Goal: Information Seeking & Learning: Check status

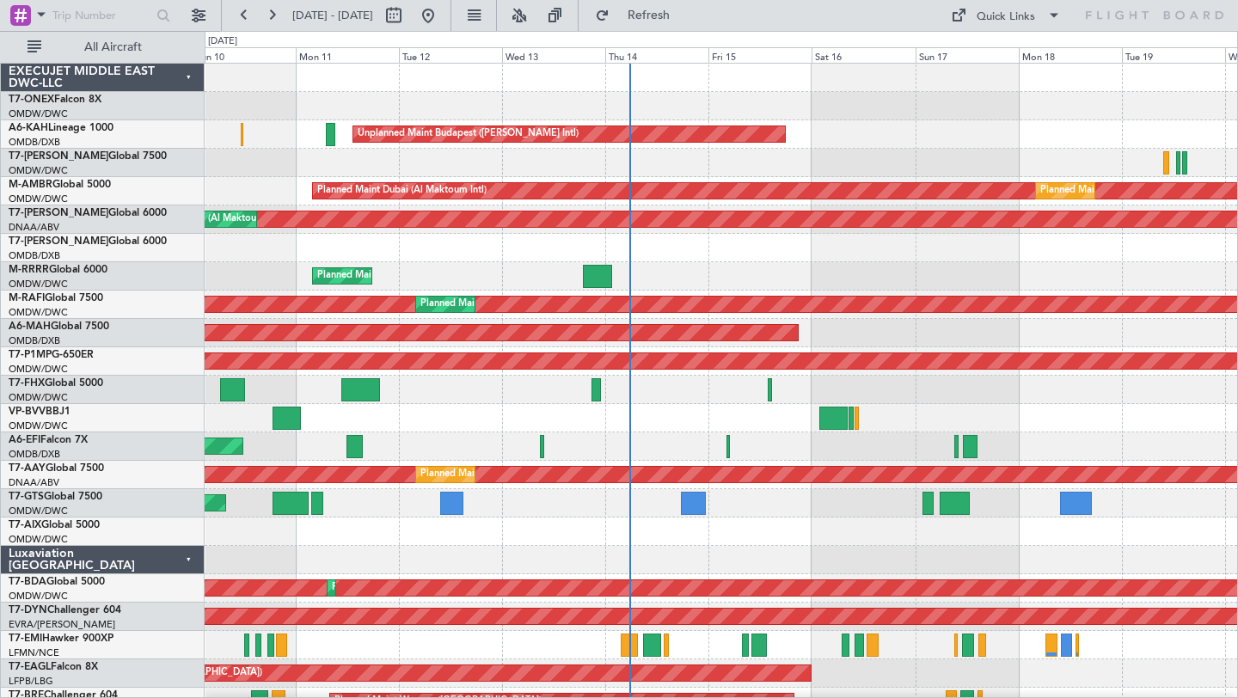
click at [960, 269] on div "Unplanned Maint Budapest ([PERSON_NAME] Intl) Planned Maint [GEOGRAPHIC_DATA] (…" at bounding box center [721, 588] width 1032 height 1049
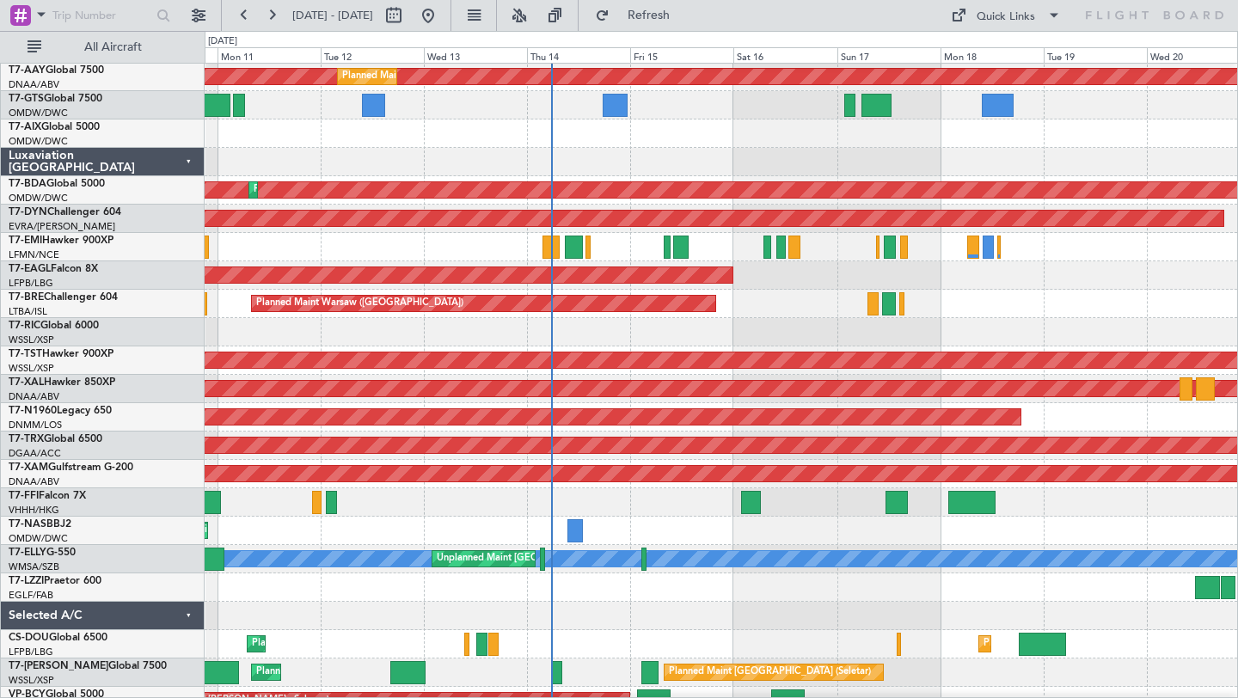
scroll to position [414, 0]
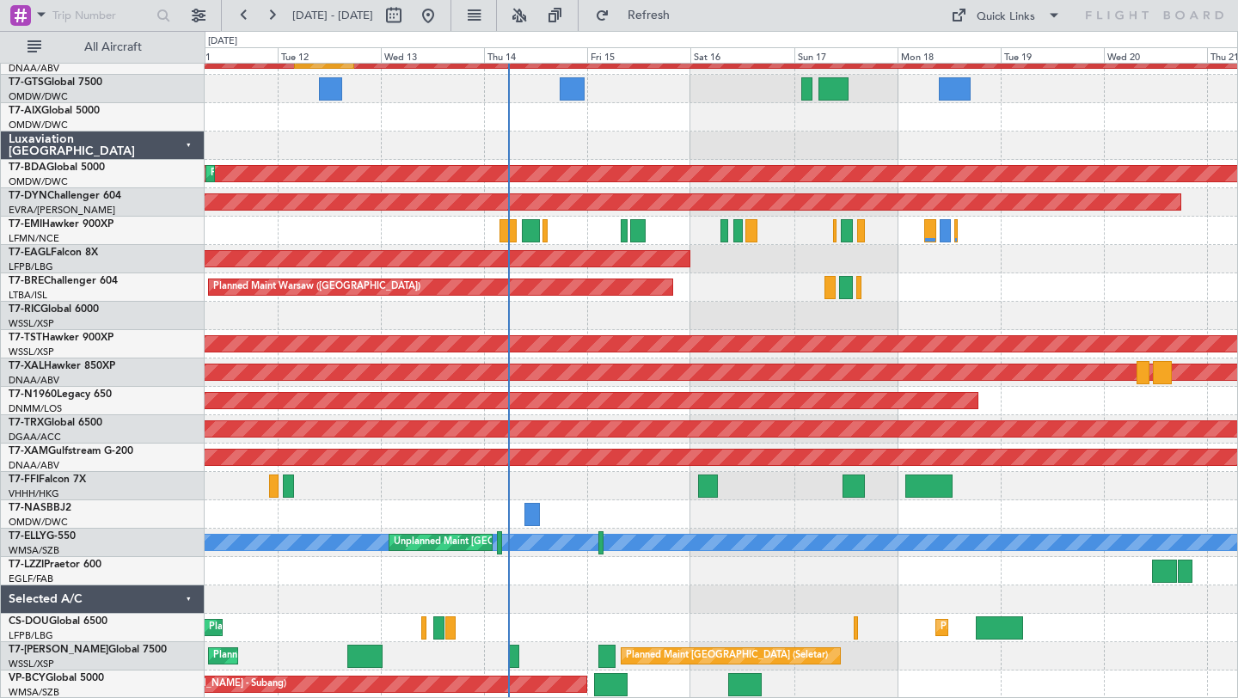
click at [957, 269] on div "Unplanned Maint [GEOGRAPHIC_DATA] ([GEOGRAPHIC_DATA] Intl) Unplanned Maint [GEO…" at bounding box center [721, 173] width 1032 height 1049
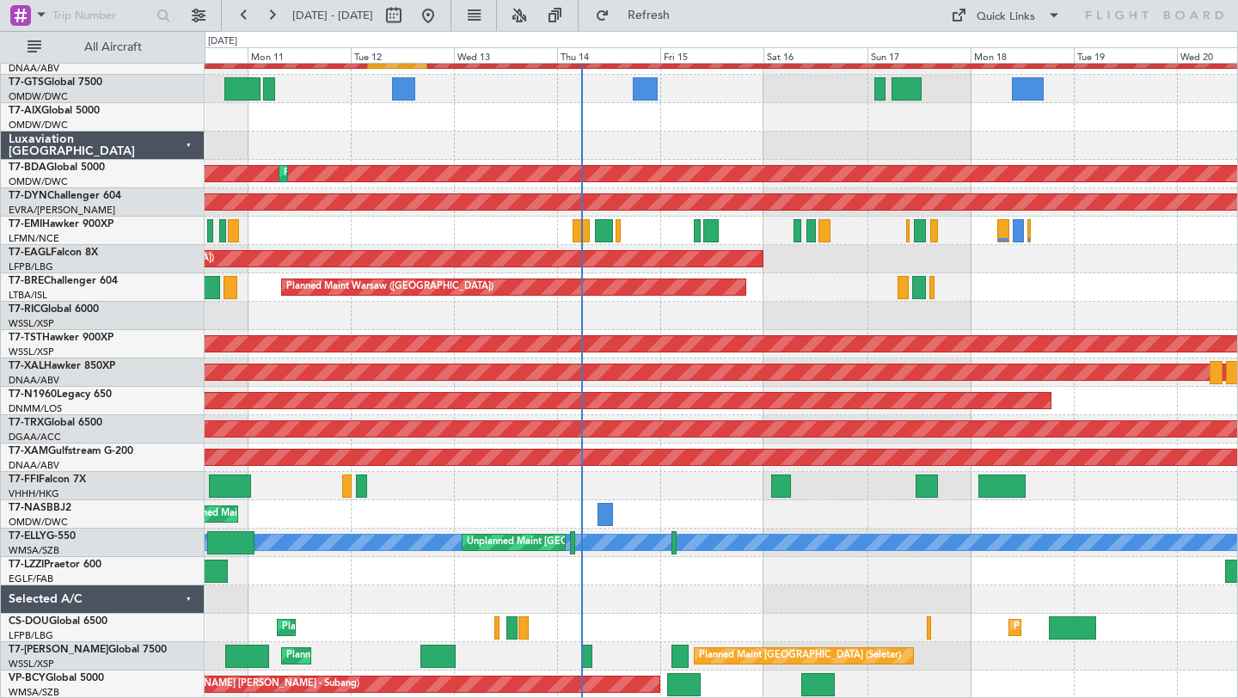
click at [705, 576] on div at bounding box center [721, 571] width 1032 height 28
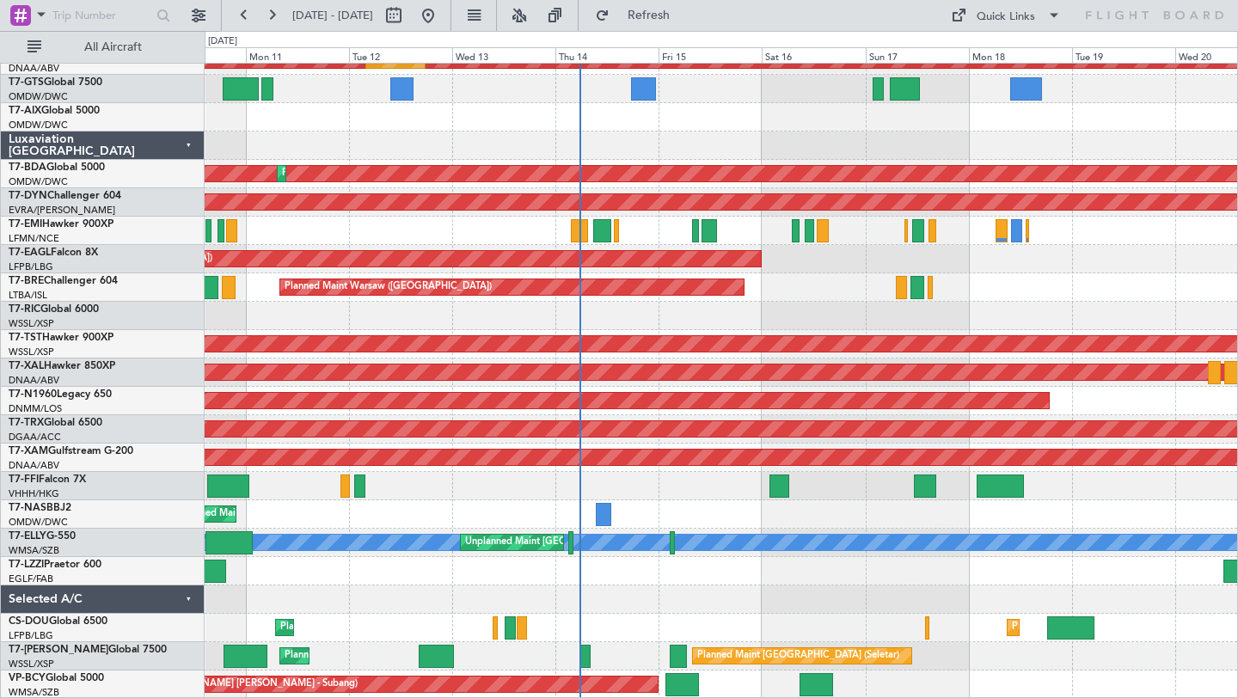
click at [184, 601] on div "Selected A/C" at bounding box center [103, 599] width 204 height 28
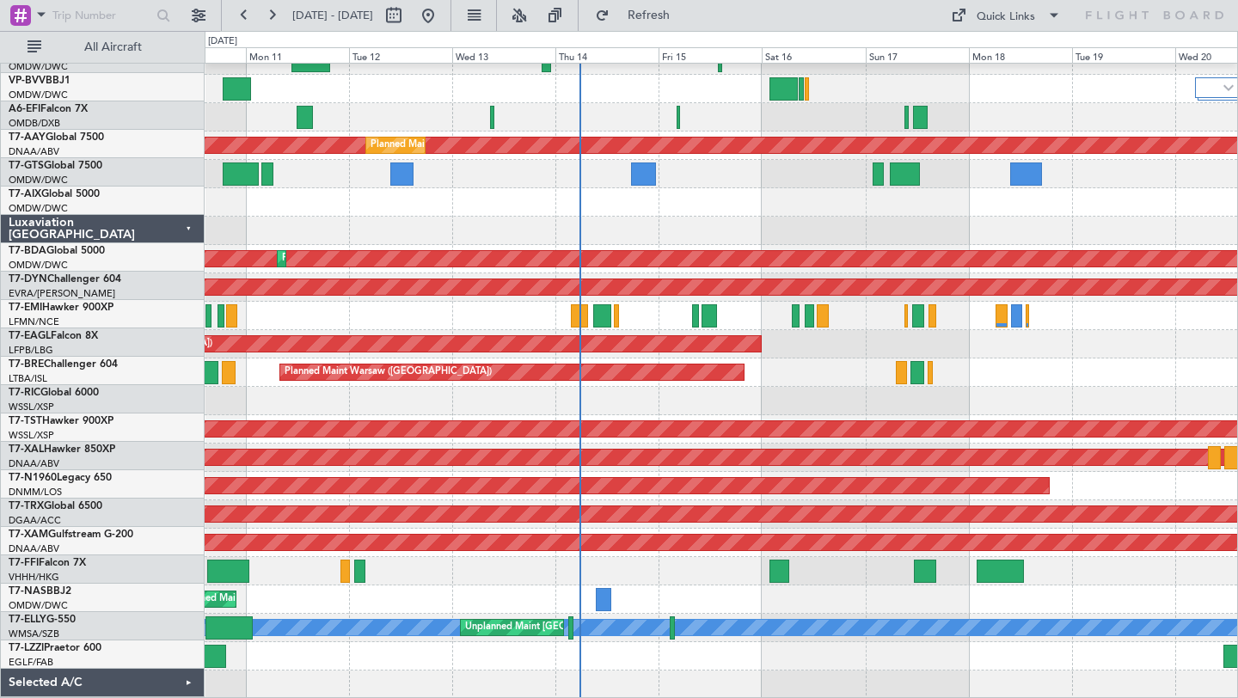
scroll to position [329, 0]
click at [182, 693] on div "Selected A/C" at bounding box center [103, 684] width 204 height 28
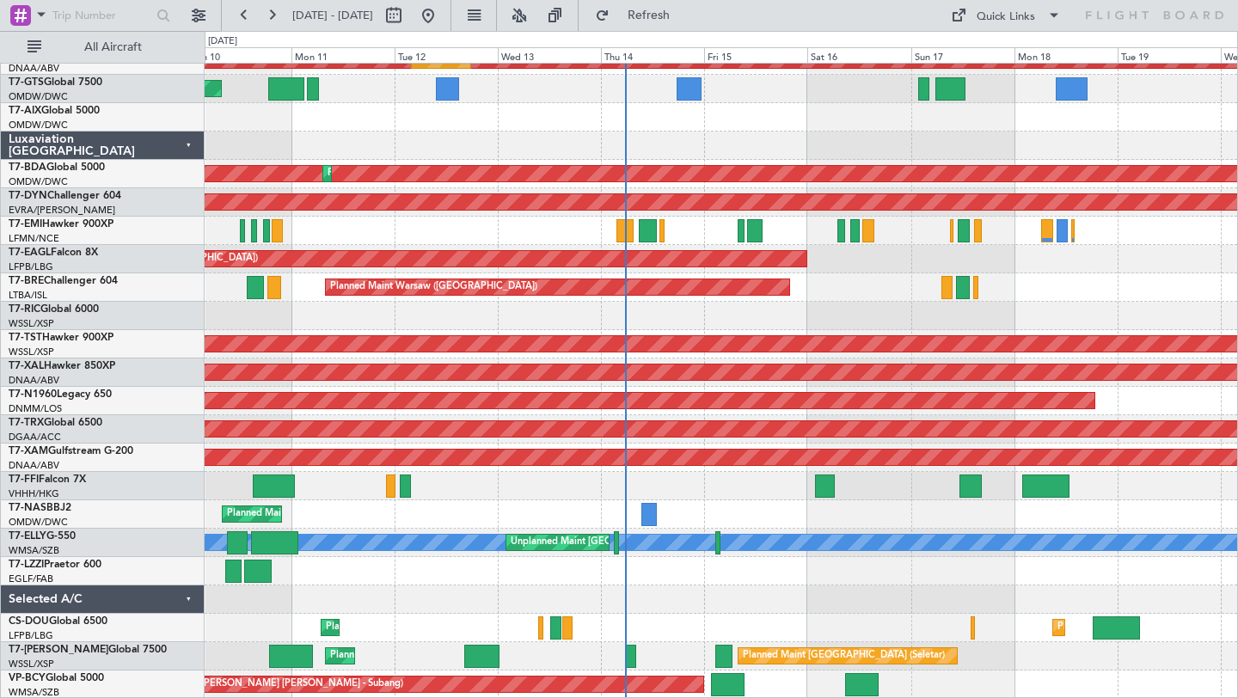
click at [852, 584] on div "Unplanned Maint [GEOGRAPHIC_DATA] ([GEOGRAPHIC_DATA] Intl) Unplanned Maint [GEO…" at bounding box center [721, 173] width 1032 height 1049
click at [185, 596] on div "Selected A/C" at bounding box center [103, 599] width 204 height 28
